Goal: Check status: Check status

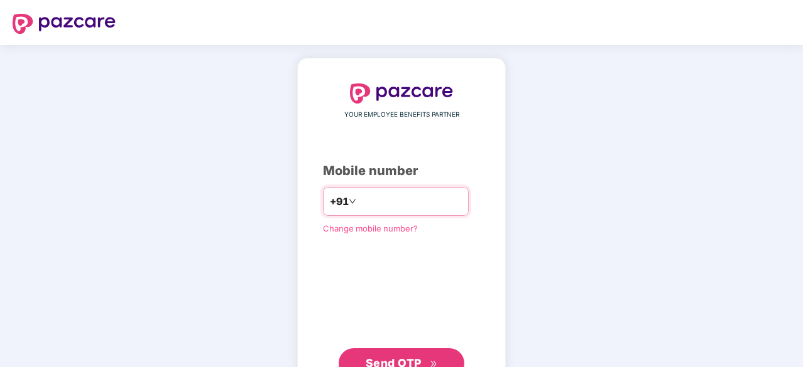
click at [377, 198] on input "number" at bounding box center [410, 202] width 103 height 20
type input "**********"
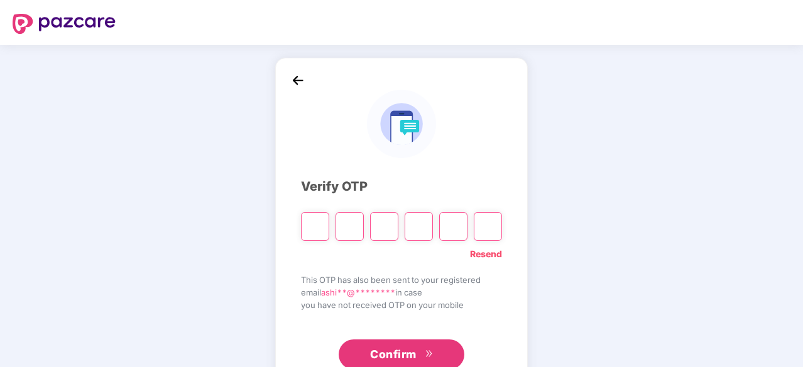
type input "*"
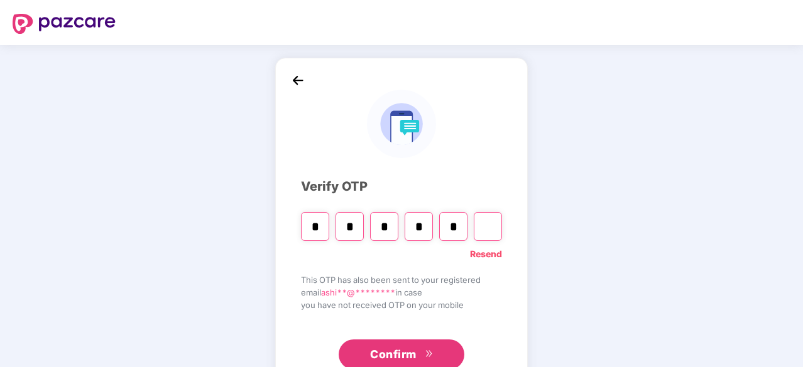
type input "*"
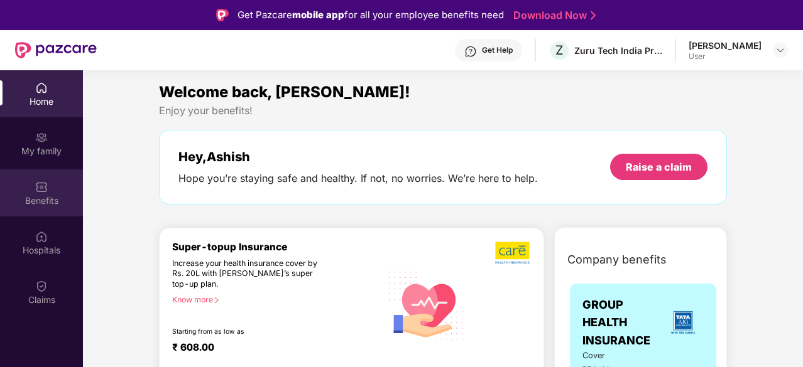
click at [41, 188] on img at bounding box center [41, 187] width 13 height 13
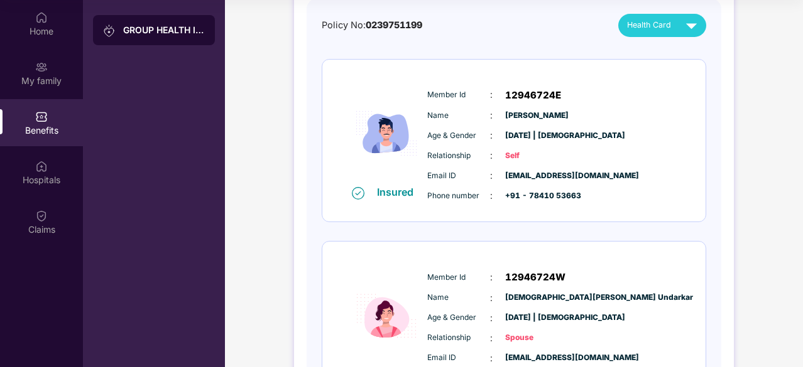
scroll to position [112, 0]
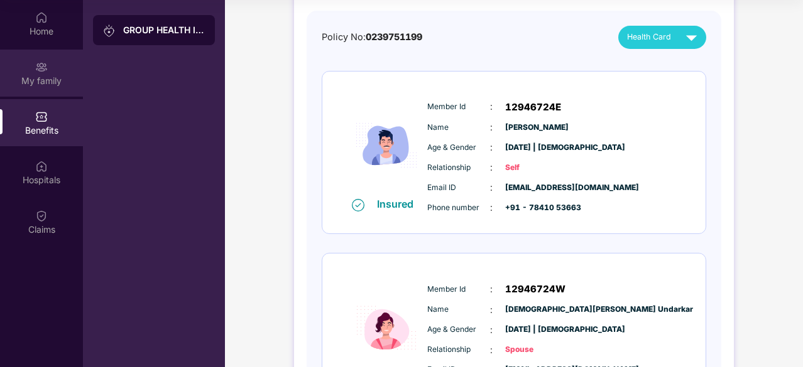
click at [53, 79] on div "My family" at bounding box center [41, 81] width 83 height 13
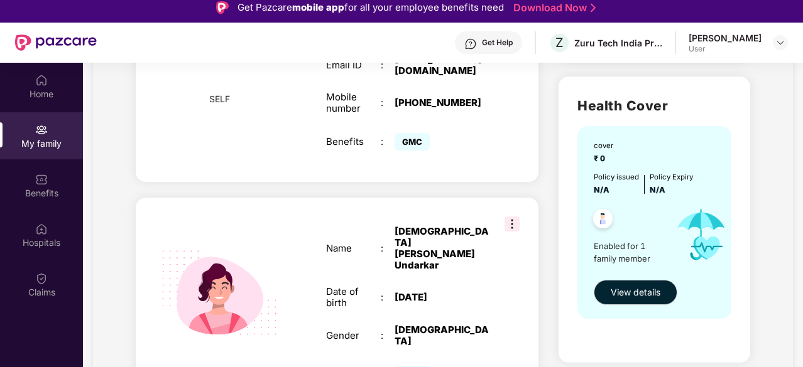
scroll to position [380, 0]
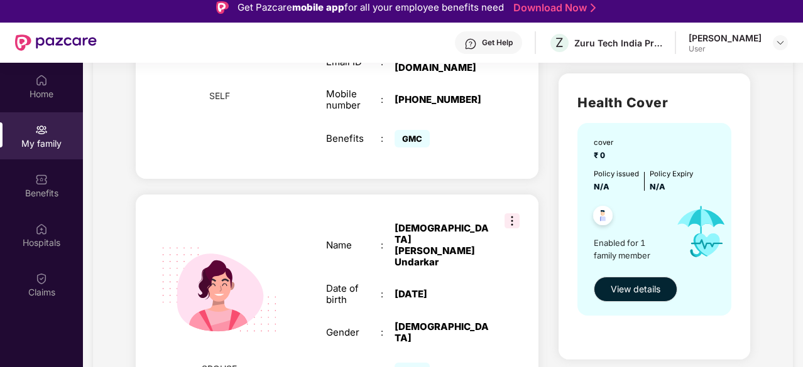
click at [516, 214] on img at bounding box center [511, 221] width 15 height 15
click at [335, 195] on div "SPOUSE Name : [PERSON_NAME] Date of birth : [DEMOGRAPHIC_DATA] Gender : [DEMOGR…" at bounding box center [337, 303] width 403 height 217
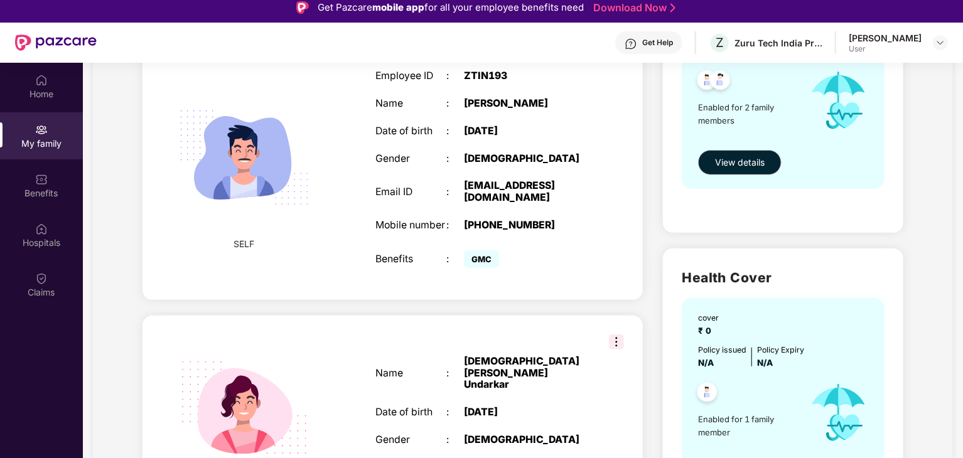
scroll to position [290, 0]
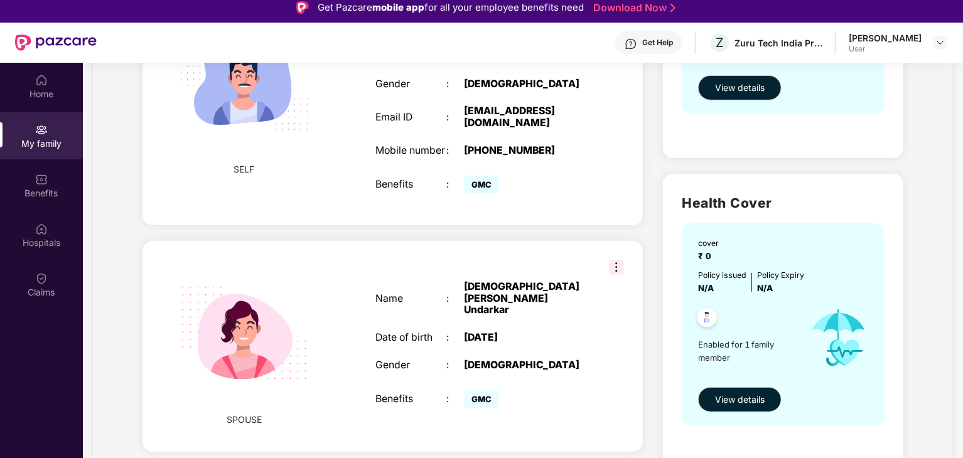
click at [762, 367] on span "View details" at bounding box center [740, 400] width 50 height 14
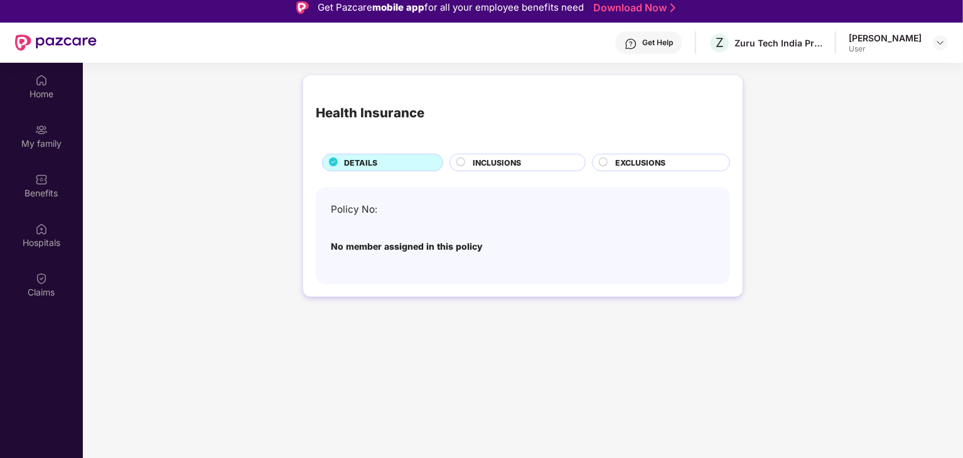
click at [489, 164] on span "INCLUSIONS" at bounding box center [497, 163] width 48 height 12
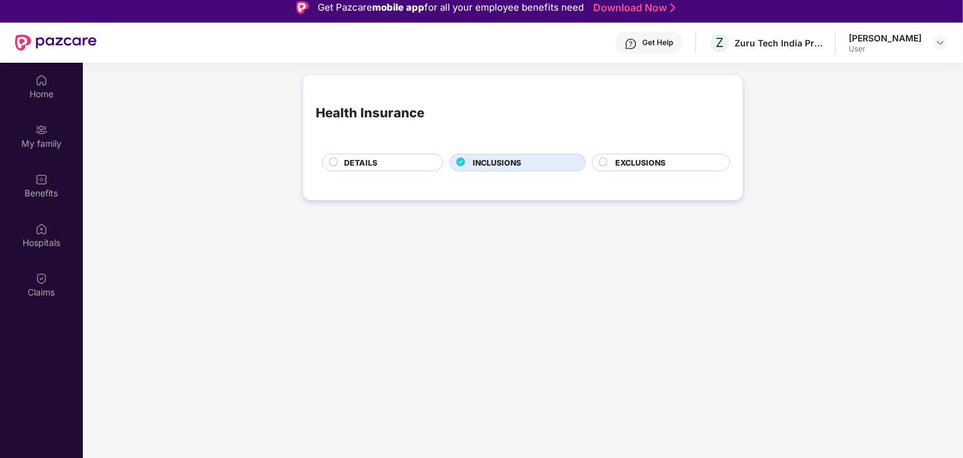
click at [616, 157] on span "EXCLUSIONS" at bounding box center [640, 163] width 50 height 12
click at [402, 165] on div "DETAILS" at bounding box center [387, 164] width 99 height 14
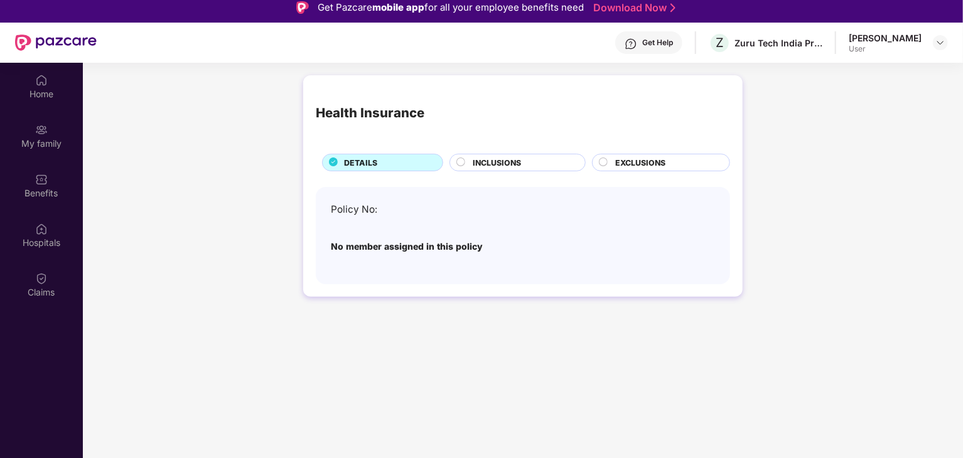
click at [484, 163] on span "INCLUSIONS" at bounding box center [497, 163] width 48 height 12
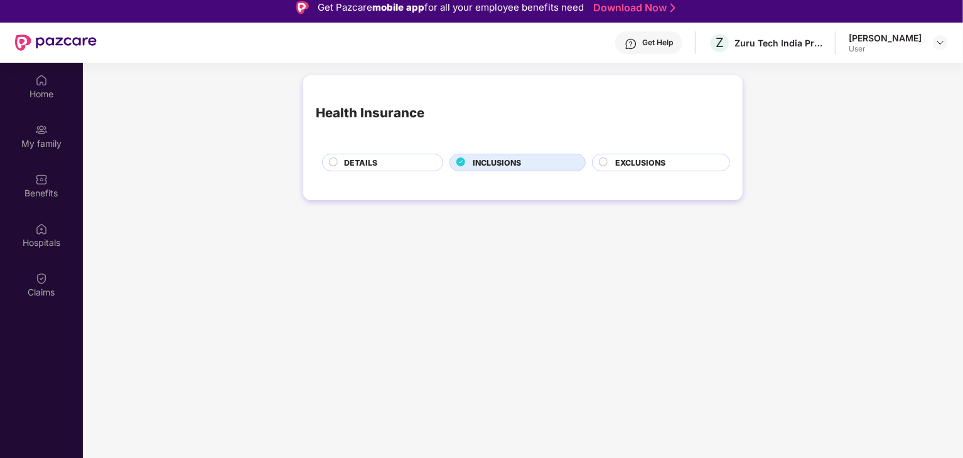
click at [342, 167] on div "DETAILS" at bounding box center [387, 164] width 99 height 14
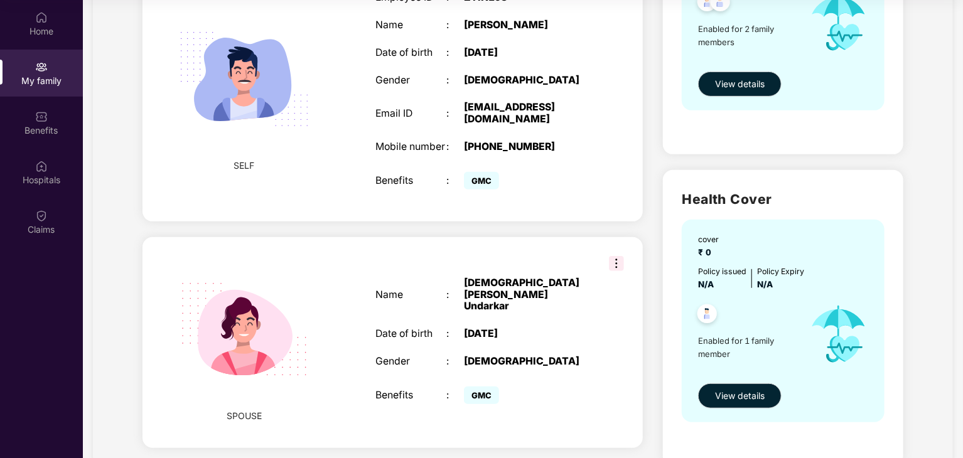
scroll to position [227, 0]
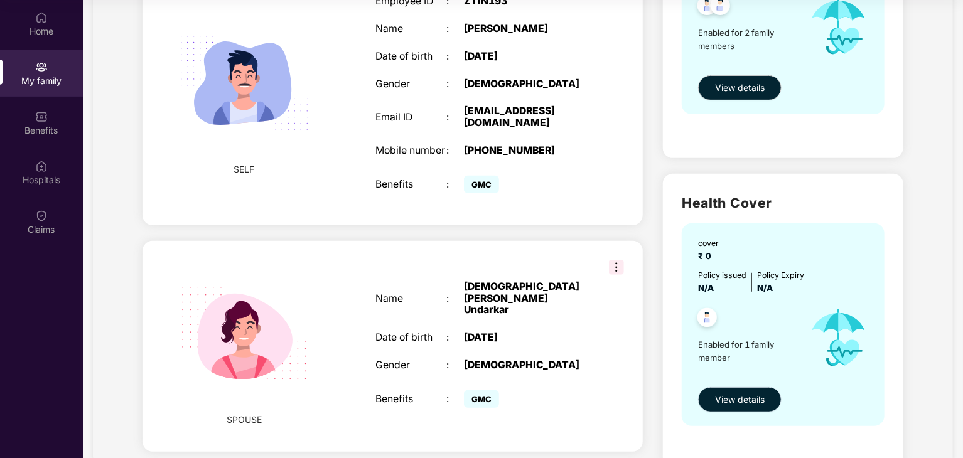
click at [732, 367] on button "View details" at bounding box center [740, 399] width 84 height 25
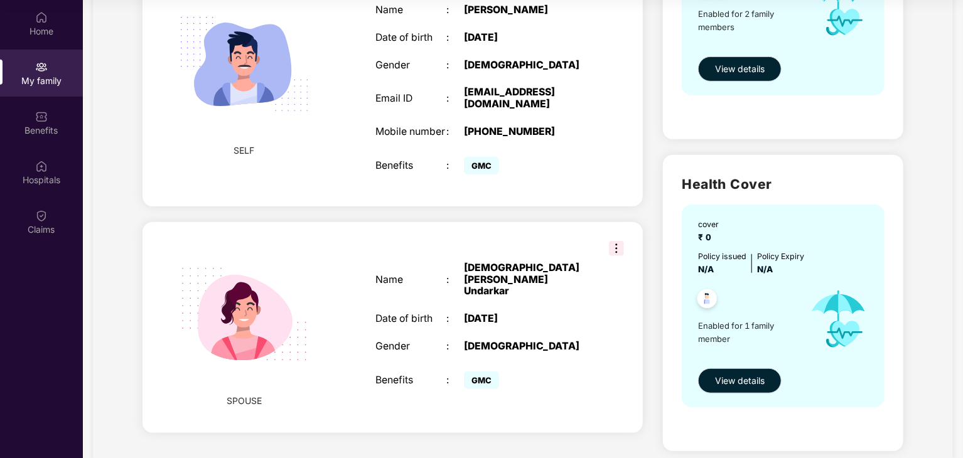
scroll to position [251, 0]
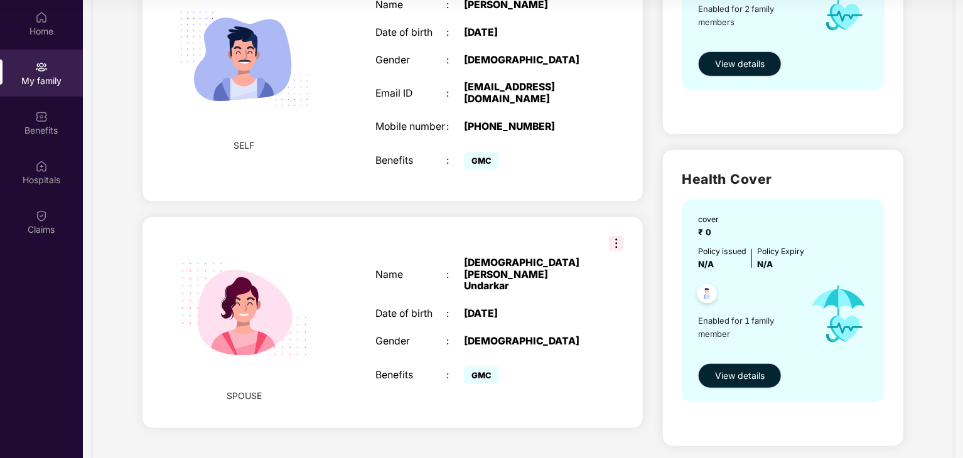
click at [736, 367] on span "View details" at bounding box center [740, 376] width 50 height 14
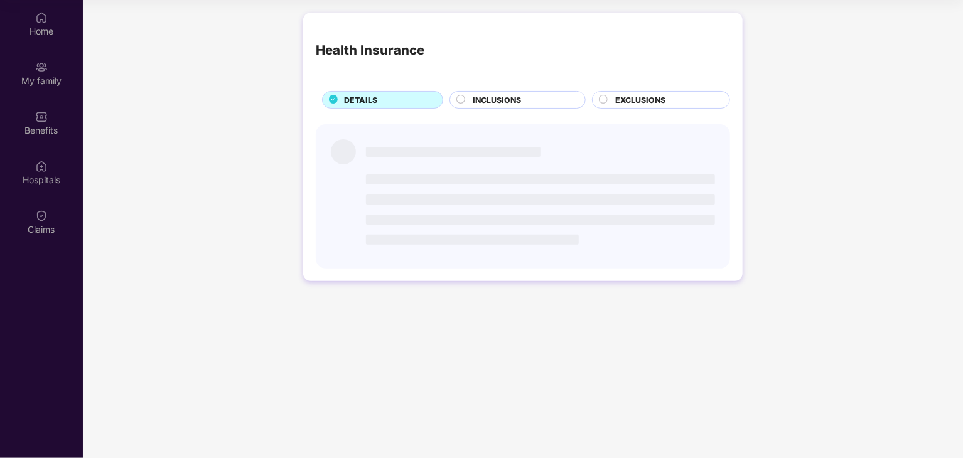
scroll to position [0, 0]
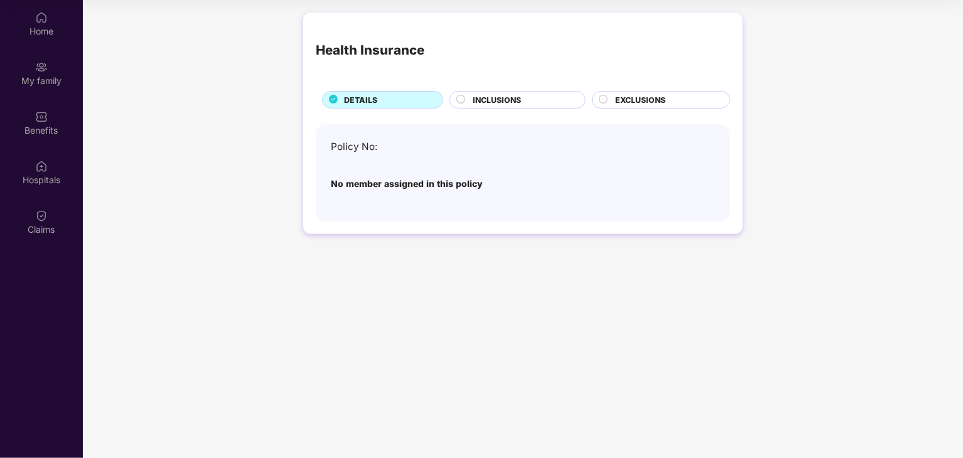
click at [460, 104] on circle at bounding box center [461, 99] width 8 height 8
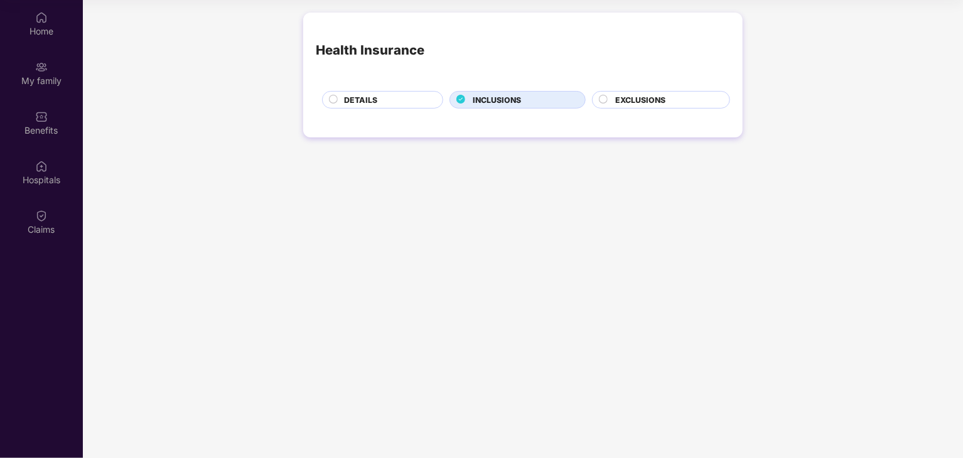
click at [332, 100] on circle at bounding box center [334, 99] width 8 height 8
